Goal: Task Accomplishment & Management: Complete application form

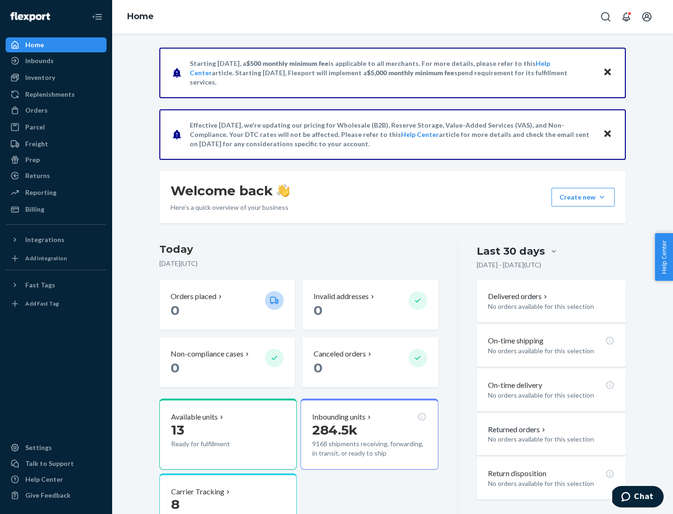
click at [602, 197] on button "Create new Create new inbound Create new order Create new product" at bounding box center [583, 197] width 63 height 19
click at [56, 61] on div "Inbounds" at bounding box center [56, 60] width 99 height 13
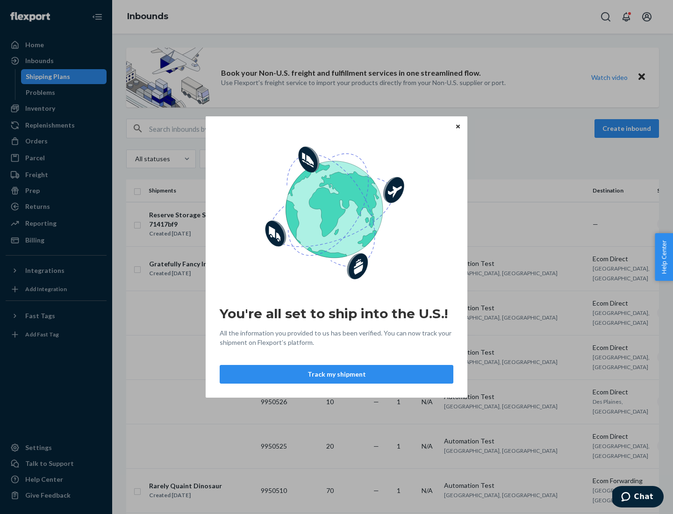
click at [337, 375] on button "Track my shipment" at bounding box center [337, 374] width 234 height 19
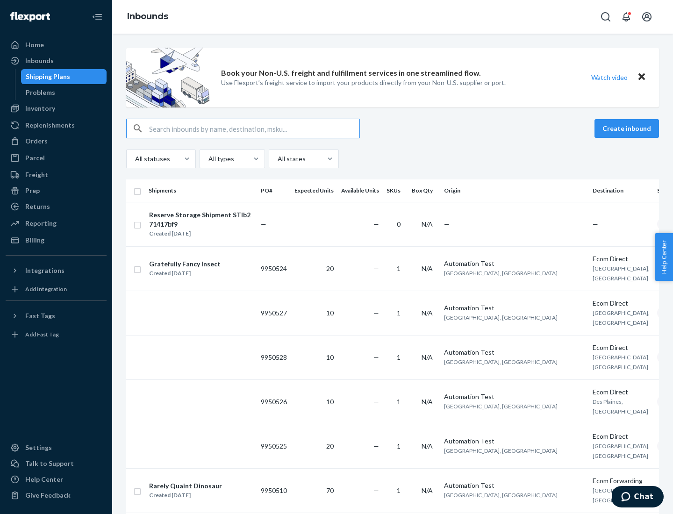
click at [628, 129] on button "Create inbound" at bounding box center [627, 128] width 65 height 19
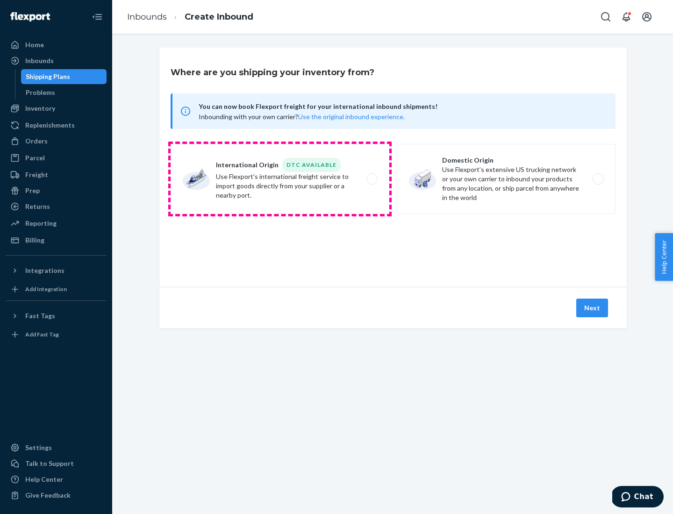
click at [280, 179] on label "International Origin DTC Available Use Flexport's international freight service…" at bounding box center [280, 179] width 219 height 70
click at [372, 179] on input "International Origin DTC Available Use Flexport's international freight service…" at bounding box center [375, 179] width 6 height 6
radio input "true"
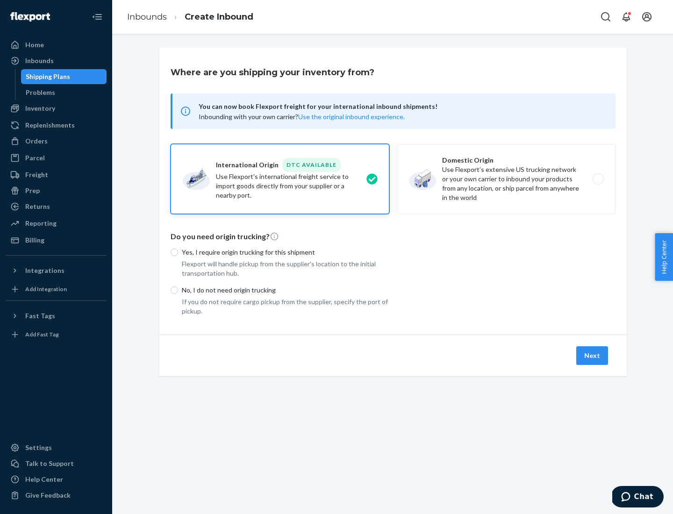
click at [286, 290] on p "No, I do not need origin trucking" at bounding box center [286, 290] width 208 height 9
click at [178, 290] on input "No, I do not need origin trucking" at bounding box center [174, 290] width 7 height 7
radio input "true"
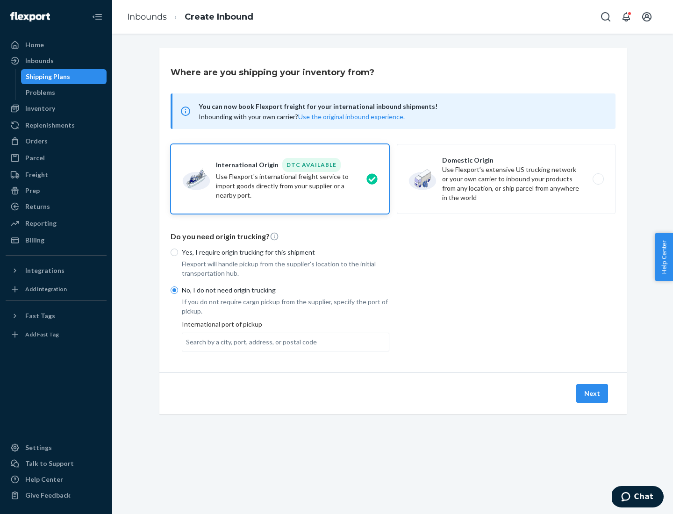
click at [249, 342] on div "Search by a city, port, address, or postal code" at bounding box center [251, 342] width 131 height 9
click at [187, 342] on input "Search by a city, port, address, or postal code" at bounding box center [186, 342] width 1 height 9
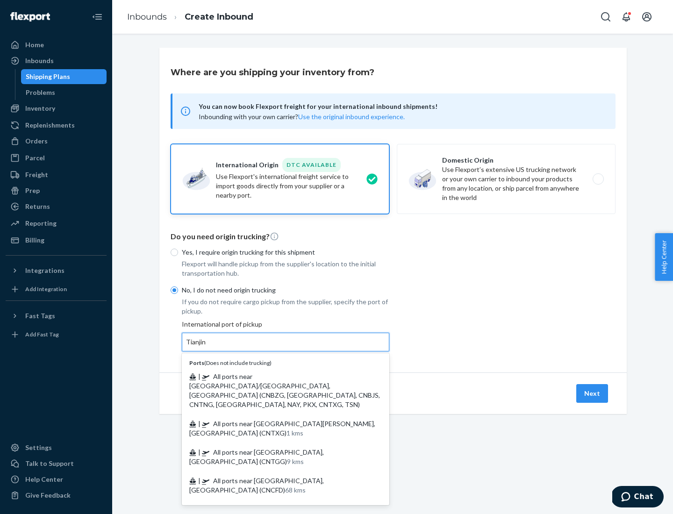
click at [276, 376] on span "| All ports near [GEOGRAPHIC_DATA]/[GEOGRAPHIC_DATA], [GEOGRAPHIC_DATA] (CNBZG,…" at bounding box center [284, 391] width 191 height 36
click at [207, 347] on input "Tianjin" at bounding box center [196, 342] width 21 height 9
type input "All ports near [GEOGRAPHIC_DATA]/[GEOGRAPHIC_DATA], [GEOGRAPHIC_DATA] (CNBZG, […"
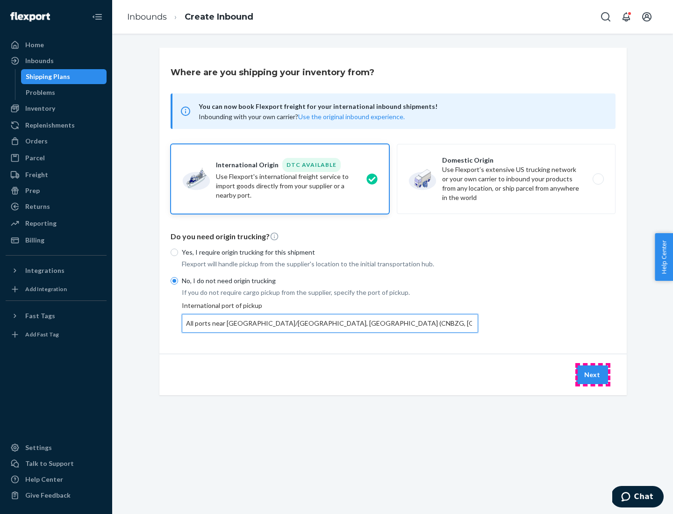
click at [593, 375] on button "Next" at bounding box center [593, 375] width 32 height 19
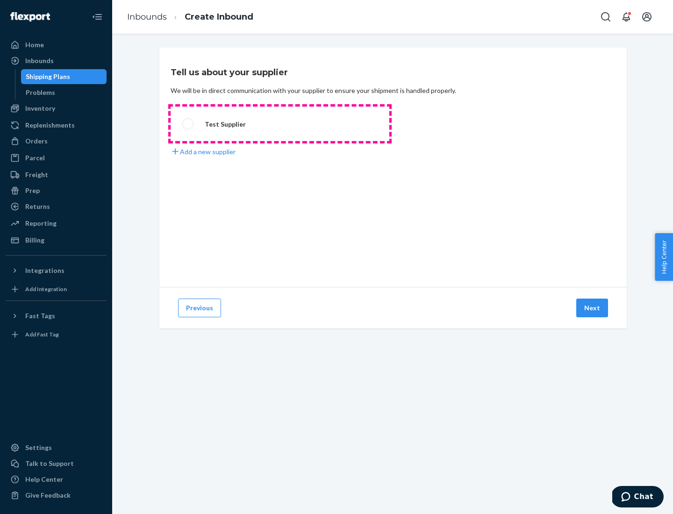
click at [280, 124] on label "Test Supplier" at bounding box center [280, 124] width 219 height 35
click at [188, 124] on input "Test Supplier" at bounding box center [185, 124] width 6 height 6
radio input "true"
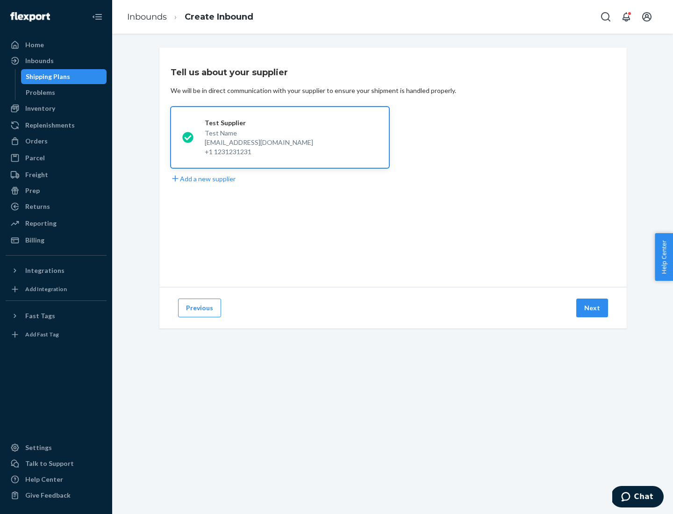
click at [593, 308] on button "Next" at bounding box center [593, 308] width 32 height 19
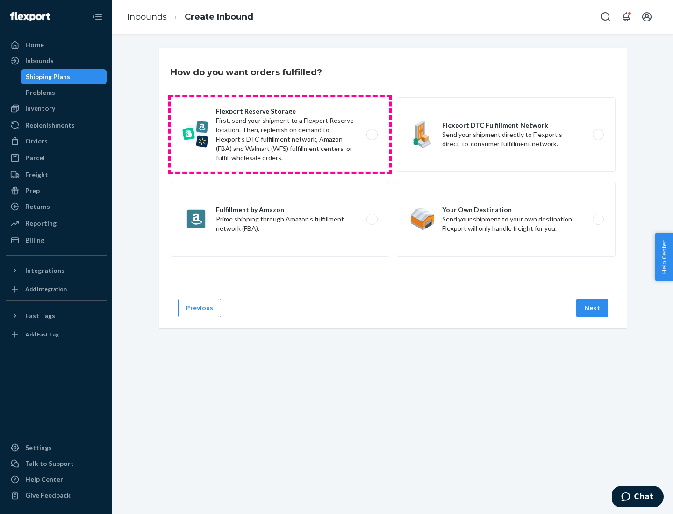
click at [280, 135] on label "Flexport Reserve Storage First, send your shipment to a Flexport Reserve locati…" at bounding box center [280, 134] width 219 height 75
click at [372, 135] on input "Flexport Reserve Storage First, send your shipment to a Flexport Reserve locati…" at bounding box center [375, 135] width 6 height 6
radio input "true"
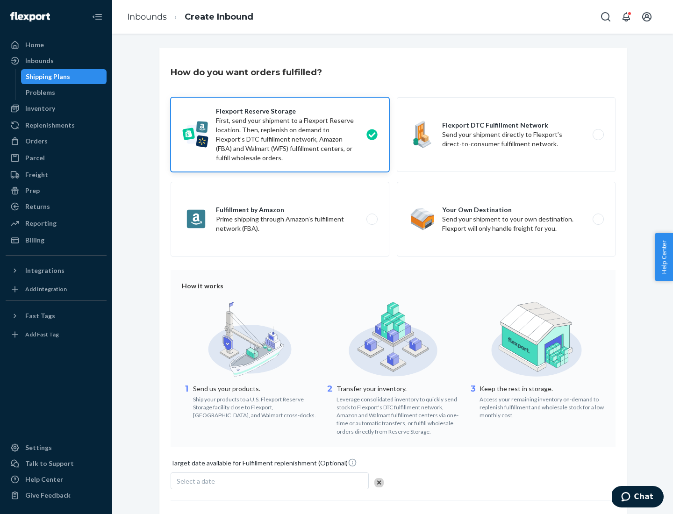
scroll to position [77, 0]
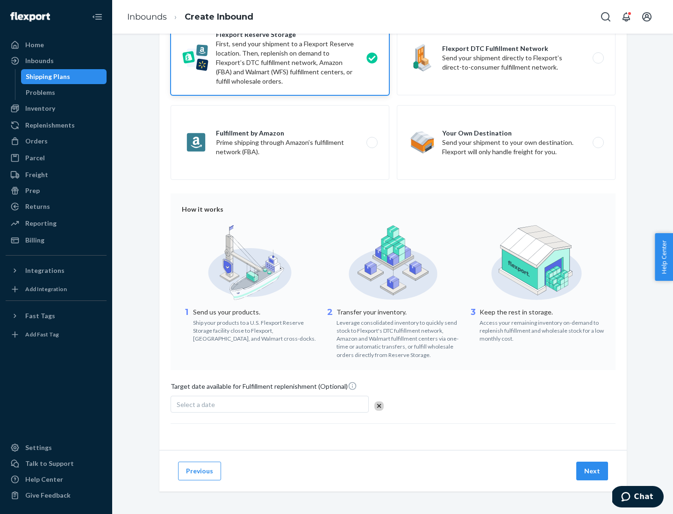
click at [593, 471] on button "Next" at bounding box center [593, 471] width 32 height 19
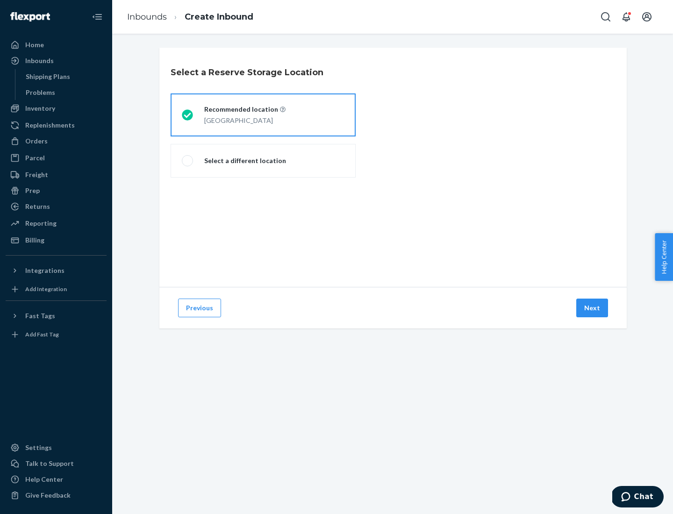
click at [263, 115] on div "[GEOGRAPHIC_DATA]" at bounding box center [244, 119] width 81 height 11
click at [188, 115] on input "Recommended location [GEOGRAPHIC_DATA]" at bounding box center [185, 115] width 6 height 6
click at [593, 308] on button "Next" at bounding box center [593, 308] width 32 height 19
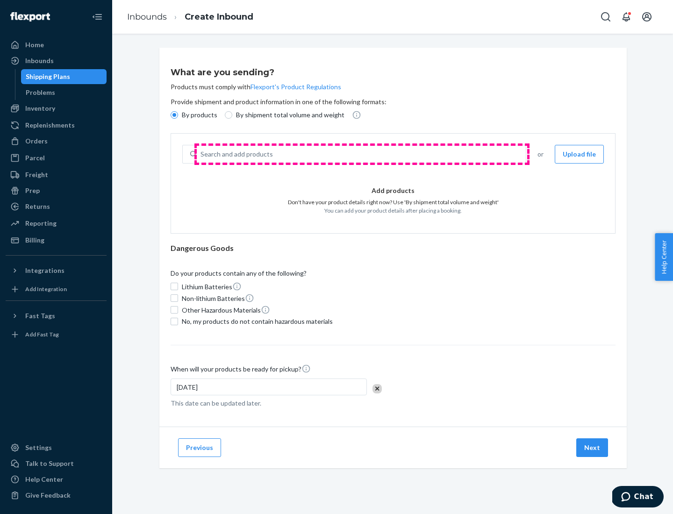
click at [362, 154] on div "Search and add products" at bounding box center [361, 154] width 329 height 17
click at [202, 154] on input "Search and add products" at bounding box center [201, 154] width 1 height 9
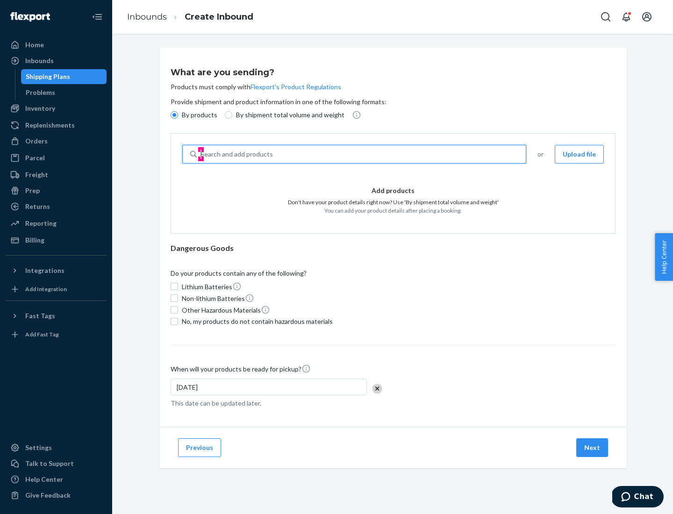
type input "basic"
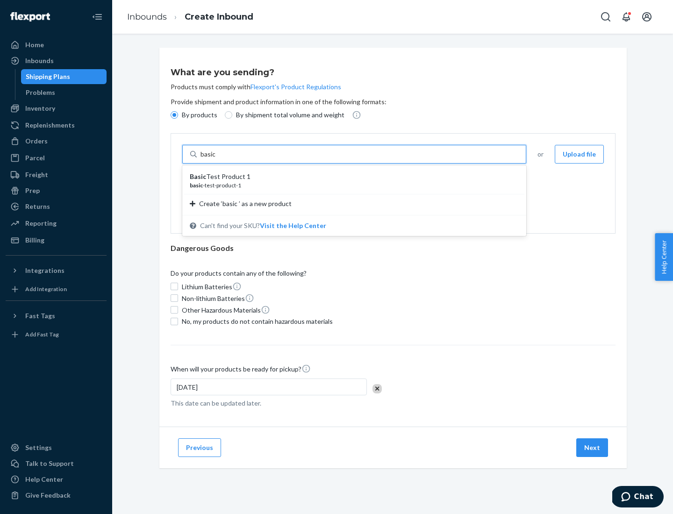
click at [351, 177] on div "Basic Test Product 1" at bounding box center [351, 176] width 322 height 9
click at [217, 159] on input "basic" at bounding box center [209, 154] width 17 height 9
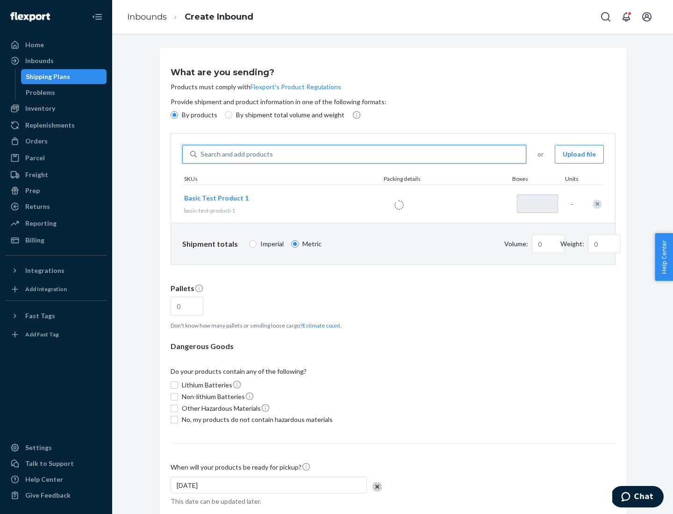
type input "1"
type input "1.09"
type input "3.27"
type input "3"
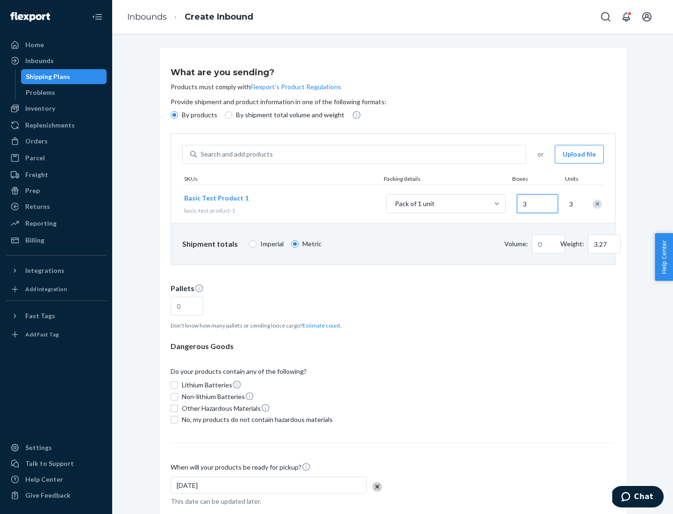
type input "0.01"
type input "32.66"
type input "30"
type input "0.07"
type input "326.59"
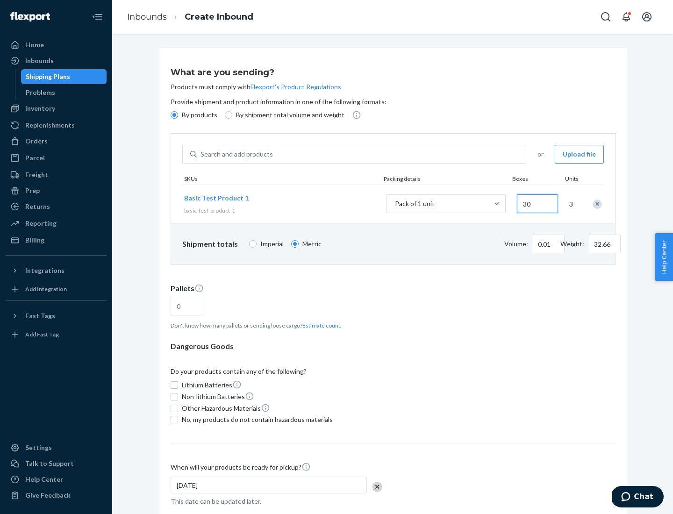
type input "300"
type input "0.68"
type input "3265.86"
type input "3000"
type input "1.09"
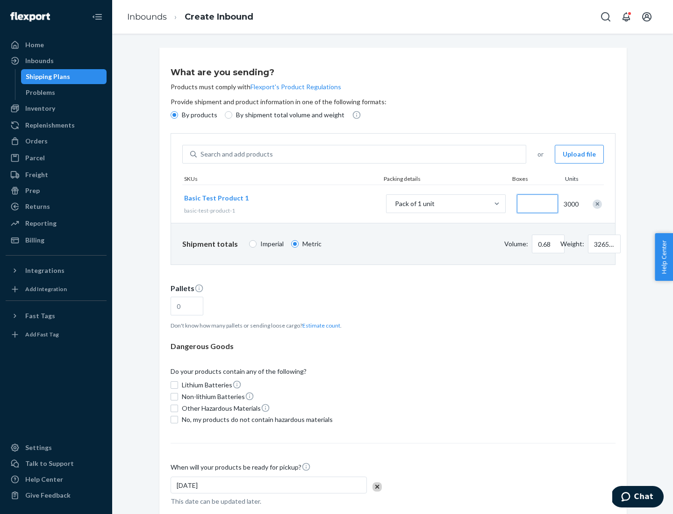
type input "1"
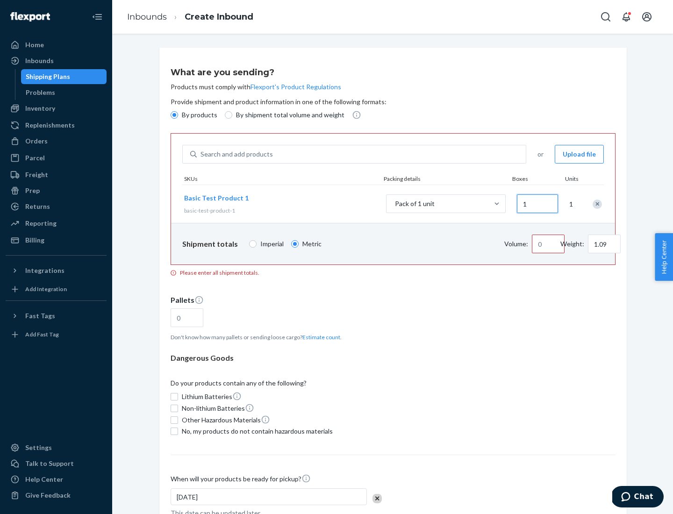
type input "10.89"
type input "10"
type input "0.02"
type input "108.86"
type input "100"
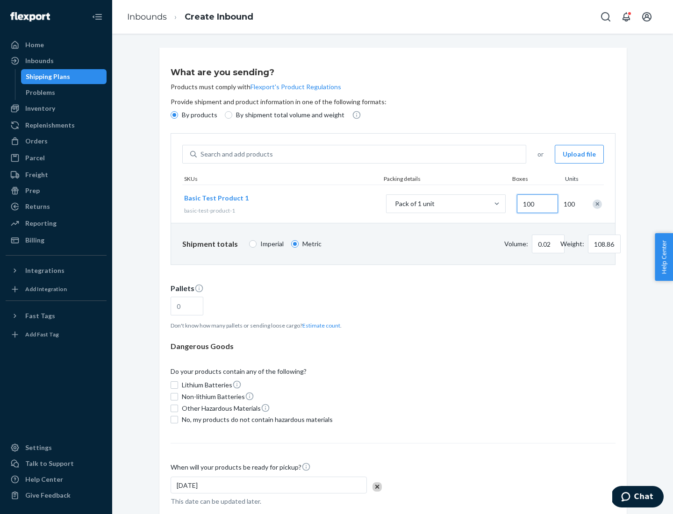
type input "0.23"
type input "1088.62"
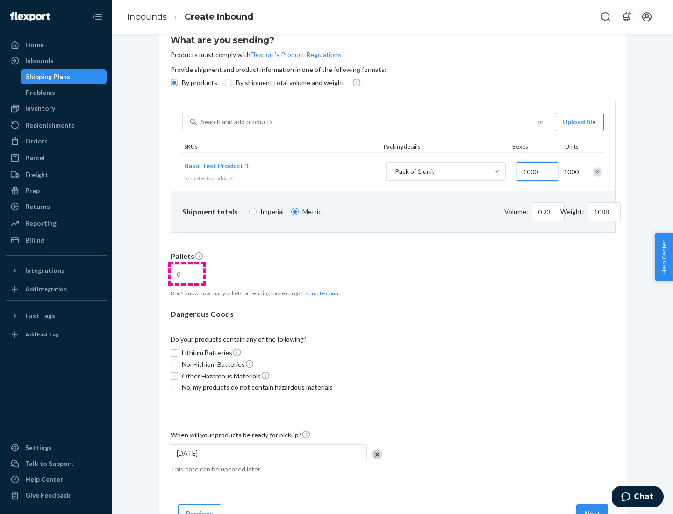
type input "1000"
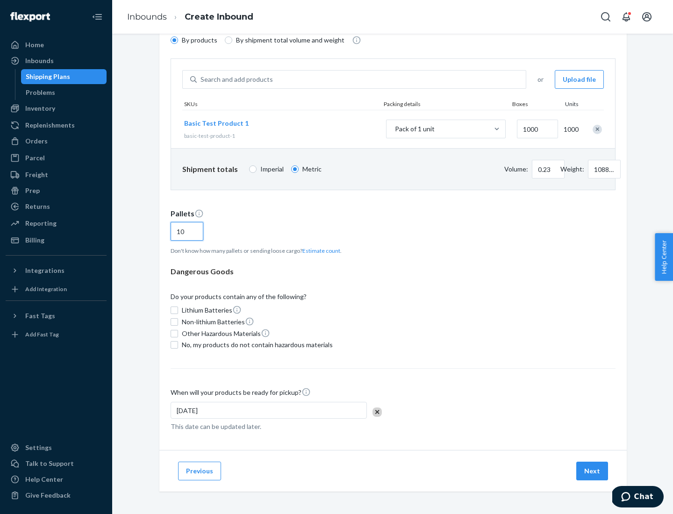
type input "10"
click at [256, 345] on span "No, my products do not contain hazardous materials" at bounding box center [257, 344] width 151 height 9
click at [178, 345] on input "No, my products do not contain hazardous materials" at bounding box center [174, 344] width 7 height 7
checkbox input "true"
click at [593, 471] on button "Next" at bounding box center [593, 471] width 32 height 19
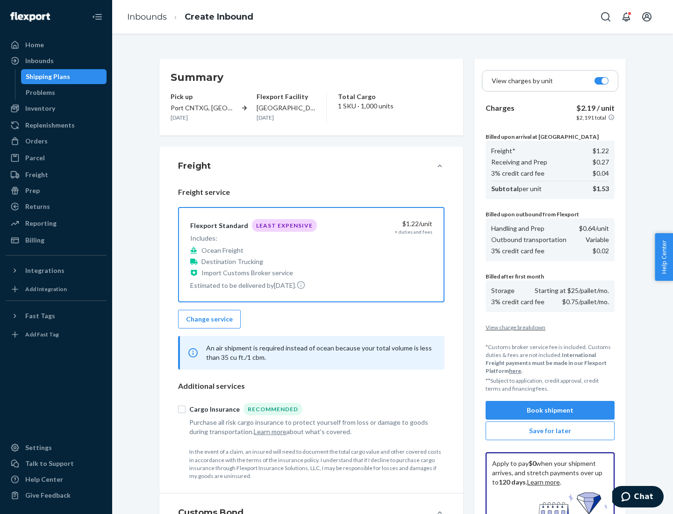
scroll to position [137, 0]
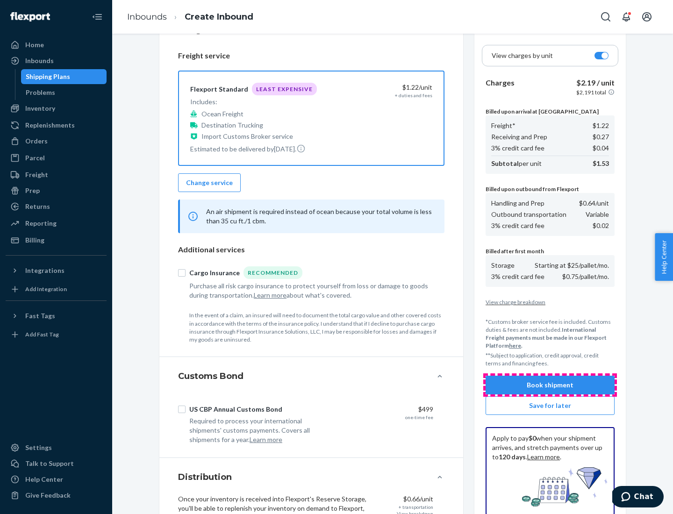
click at [550, 385] on button "Book shipment" at bounding box center [550, 385] width 129 height 19
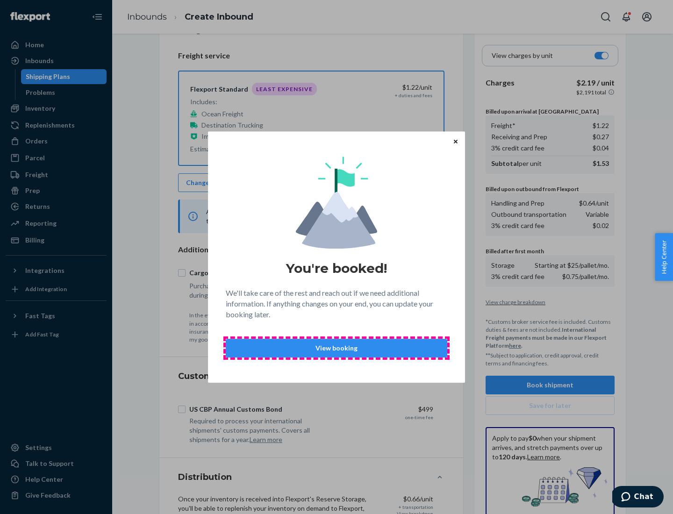
click at [337, 348] on p "View booking" at bounding box center [337, 348] width 206 height 9
